Goal: Information Seeking & Learning: Learn about a topic

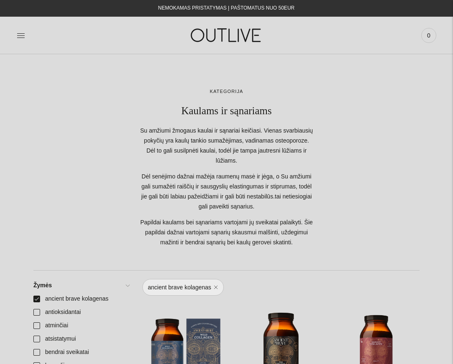
click at [231, 38] on img at bounding box center [226, 35] width 104 height 29
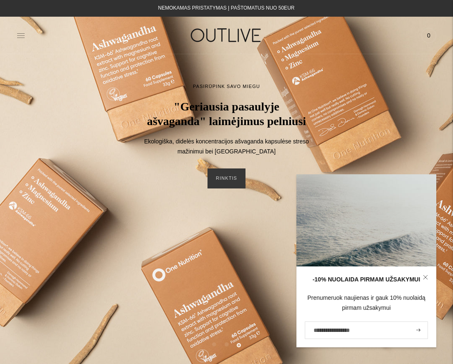
click at [20, 34] on icon at bounding box center [21, 35] width 8 height 8
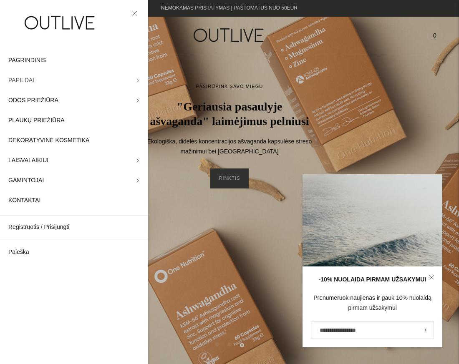
click at [55, 82] on link "PAPILDAI" at bounding box center [74, 81] width 148 height 20
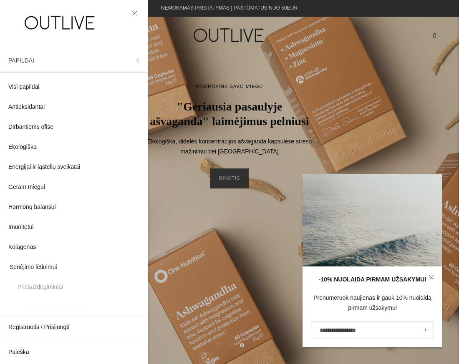
click at [21, 60] on span "PAPILDAI" at bounding box center [21, 60] width 26 height 7
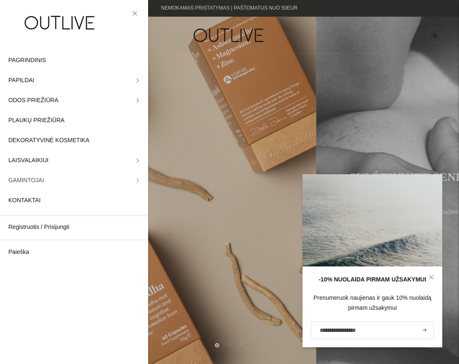
click at [44, 179] on link "GAMINTOJAI" at bounding box center [74, 181] width 148 height 20
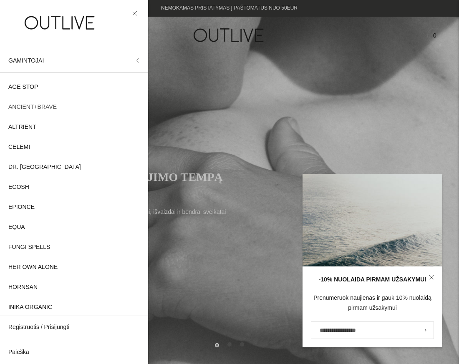
click at [37, 107] on span "ANCIENT+BRAVE" at bounding box center [32, 107] width 48 height 10
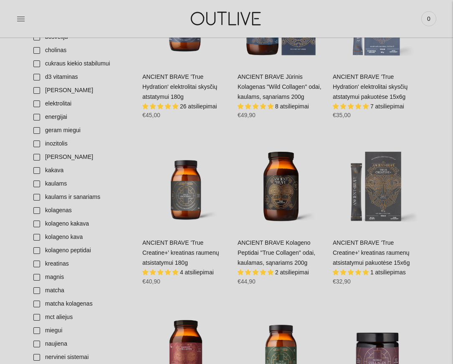
scroll to position [292, 0]
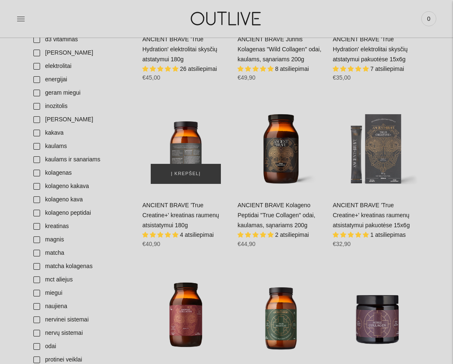
click at [179, 146] on div "ANCIENT BRAVE 'True Creatine+' kreatinas raumenų atsistatymui 180g\a" at bounding box center [185, 149] width 87 height 87
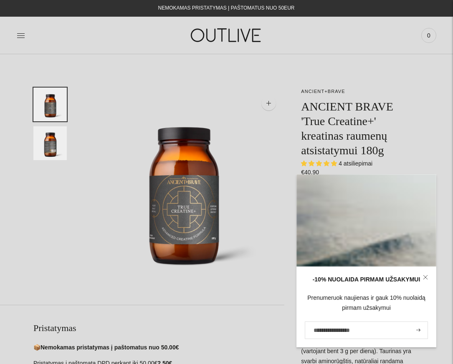
select select "**********"
click at [427, 277] on icon at bounding box center [425, 277] width 5 height 5
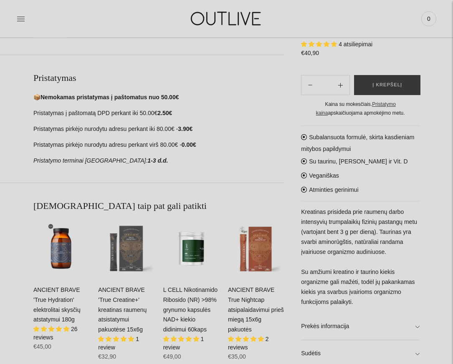
scroll to position [375, 0]
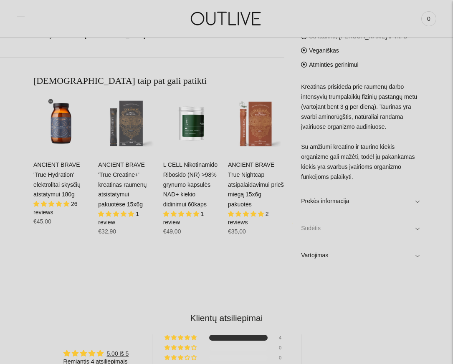
click at [417, 229] on link "Sudėtis" at bounding box center [360, 228] width 118 height 27
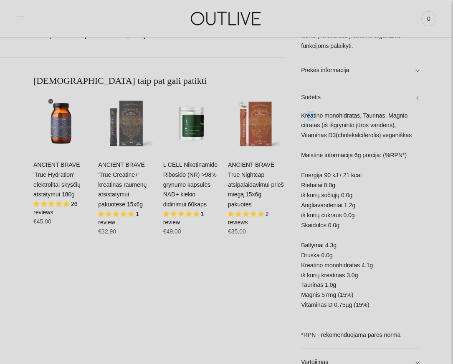
drag, startPoint x: 306, startPoint y: 115, endPoint x: 313, endPoint y: 115, distance: 7.1
click at [313, 115] on div "Kreatino monohidratas, Taurinas, Magnio citratas (iš išgryninto jūros vandens),…" at bounding box center [360, 230] width 118 height 238
click at [305, 114] on div "Kreatino monohidratas, Taurinas, Magnio citratas (iš išgryninto jūros vandens),…" at bounding box center [360, 230] width 118 height 238
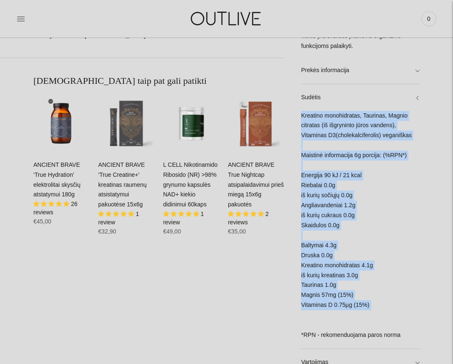
drag, startPoint x: 301, startPoint y: 113, endPoint x: 393, endPoint y: 311, distance: 218.0
click at [393, 311] on div "Kreatino monohidratas, Taurinas, Magnio citratas (iš išgryninto jūros vandens),…" at bounding box center [360, 230] width 118 height 238
copy div "Kreatino monohidratas, Taurinas, Magnio citratas (iš išgryninto jūros vandens),…"
